Goal: Information Seeking & Learning: Learn about a topic

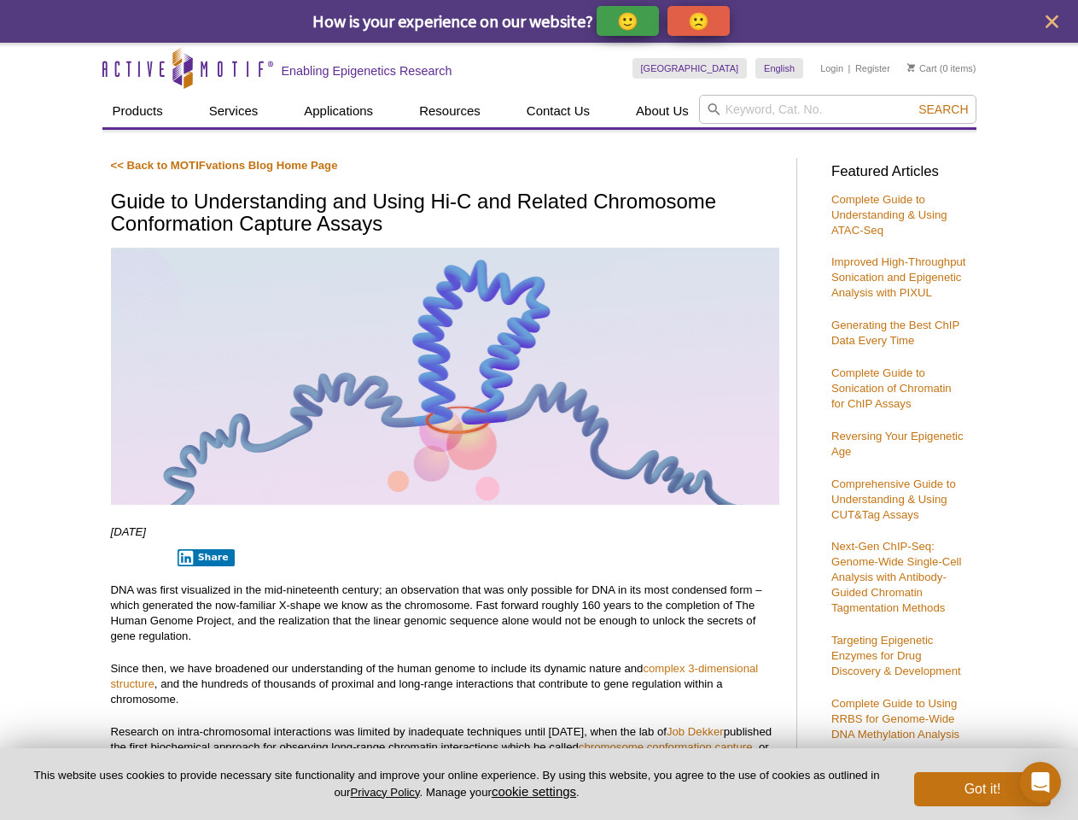
click at [629, 20] on p "🙂" at bounding box center [627, 20] width 21 height 21
click at [702, 20] on span "Give Feedback" at bounding box center [697, 21] width 102 height 20
click at [1052, 21] on icon "close" at bounding box center [1052, 21] width 13 height 13
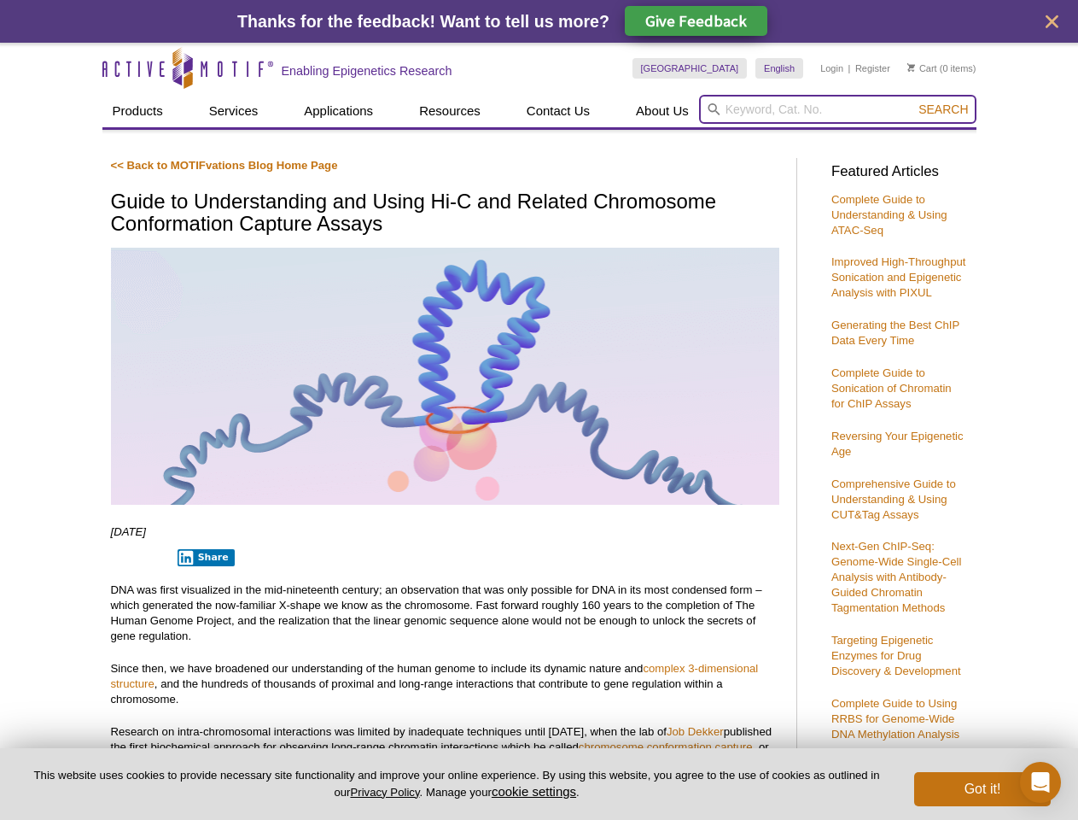
click at [838, 109] on input "search" at bounding box center [838, 109] width 278 height 29
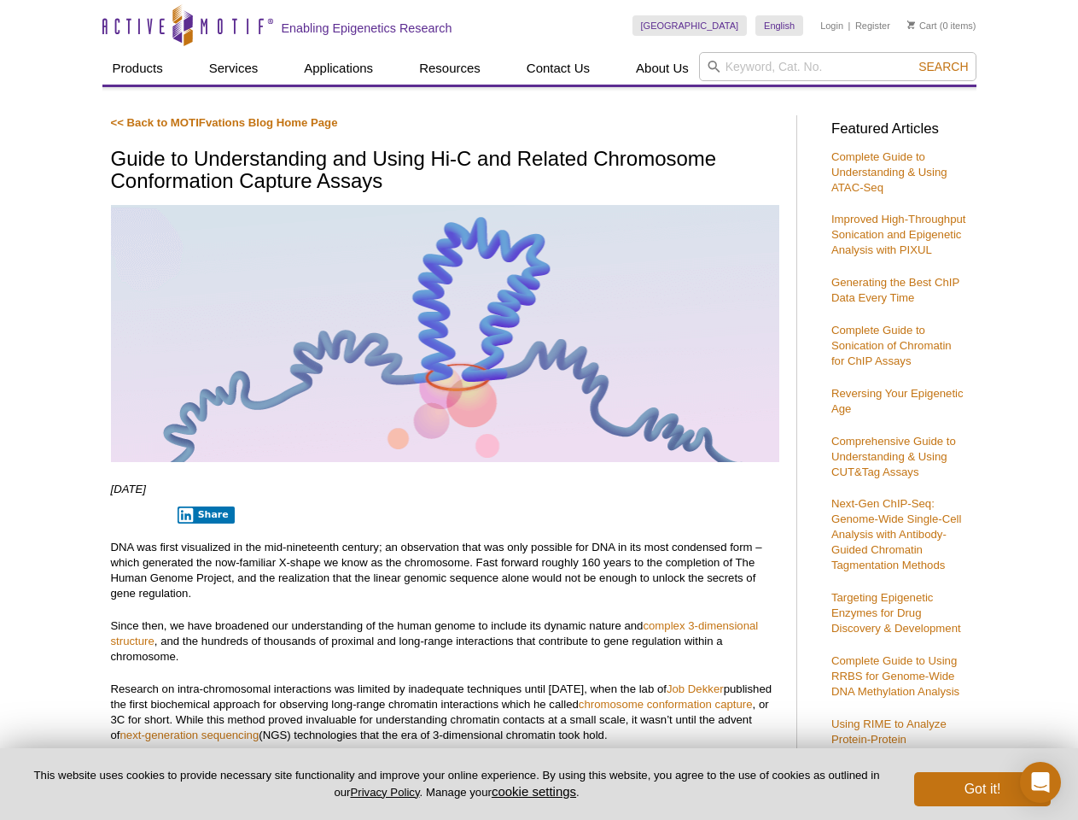
click at [202, 558] on p "DNA was first visualized in the mid-nineteenth century; an observation that was…" at bounding box center [445, 570] width 669 height 61
click at [537, 791] on button "cookie settings" at bounding box center [534, 791] width 85 height 15
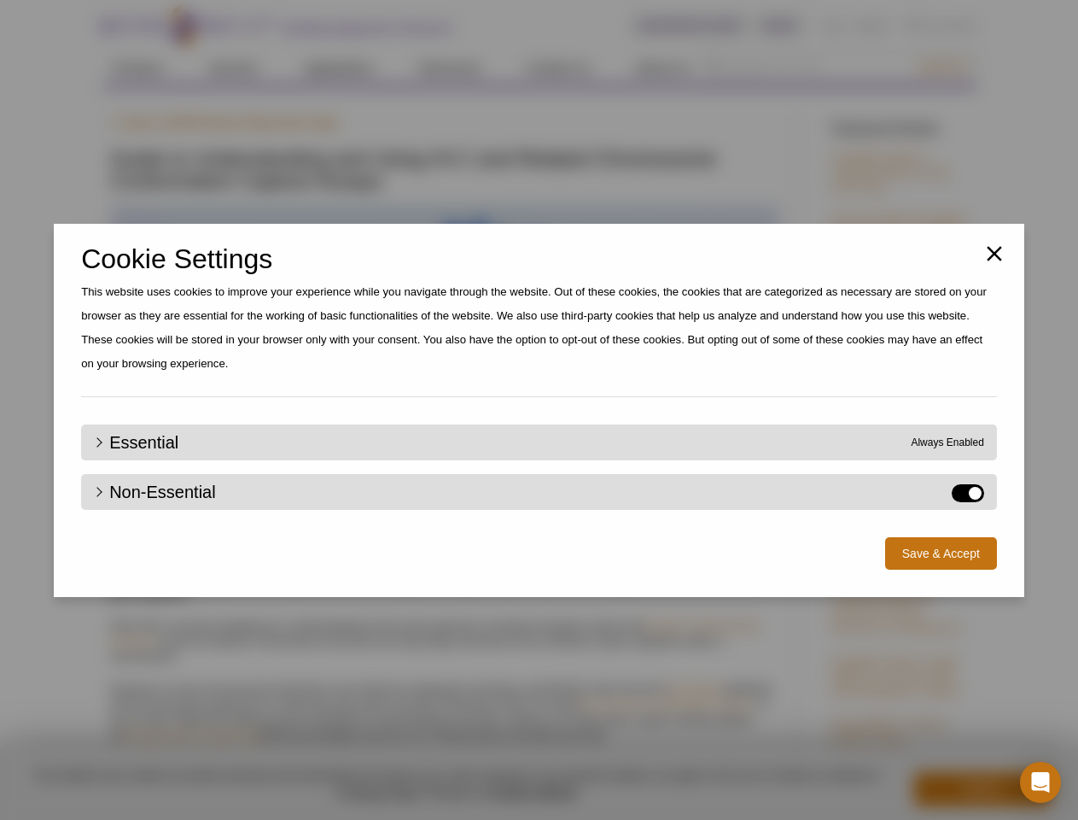
click at [983, 789] on div "Close Cookie Settings This website uses cookies to improve your experience whil…" at bounding box center [539, 410] width 1078 height 820
click at [1041, 782] on icon "Open Intercom Messenger" at bounding box center [1041, 782] width 18 height 20
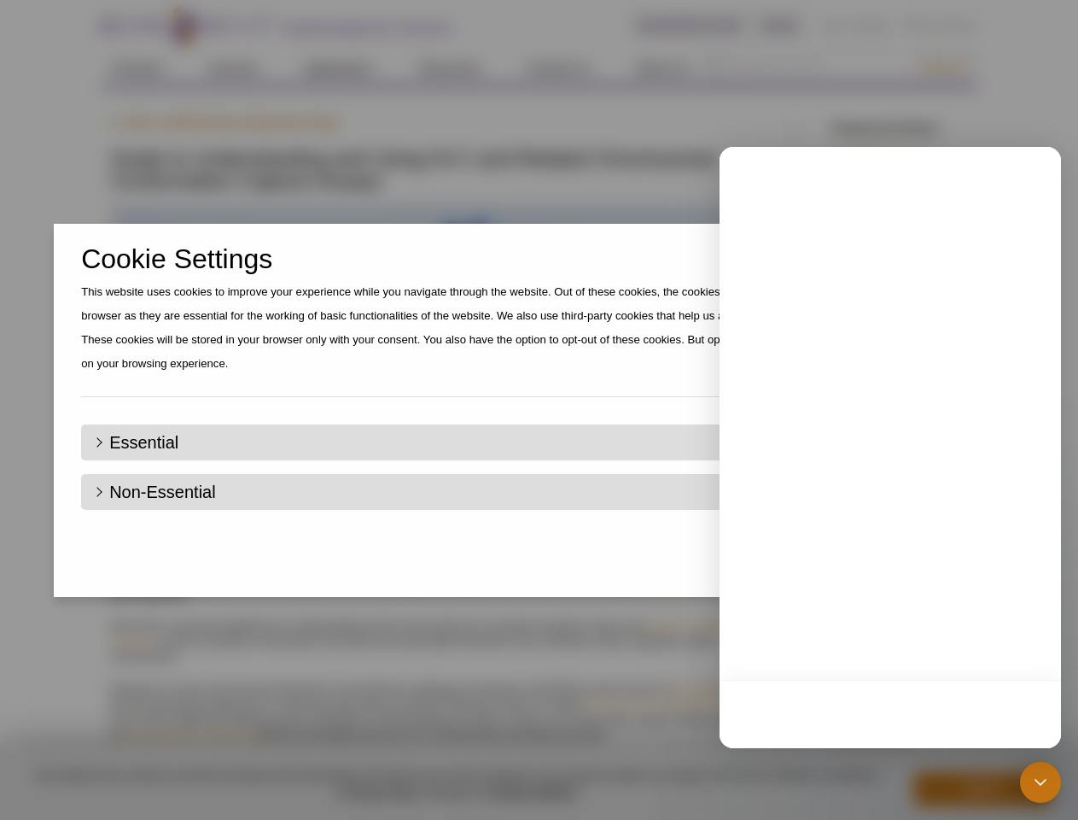
click at [944, 67] on div "Close Cookie Settings This website uses cookies to improve your experience whil…" at bounding box center [539, 410] width 1078 height 820
